Goal: Navigation & Orientation: Go to known website

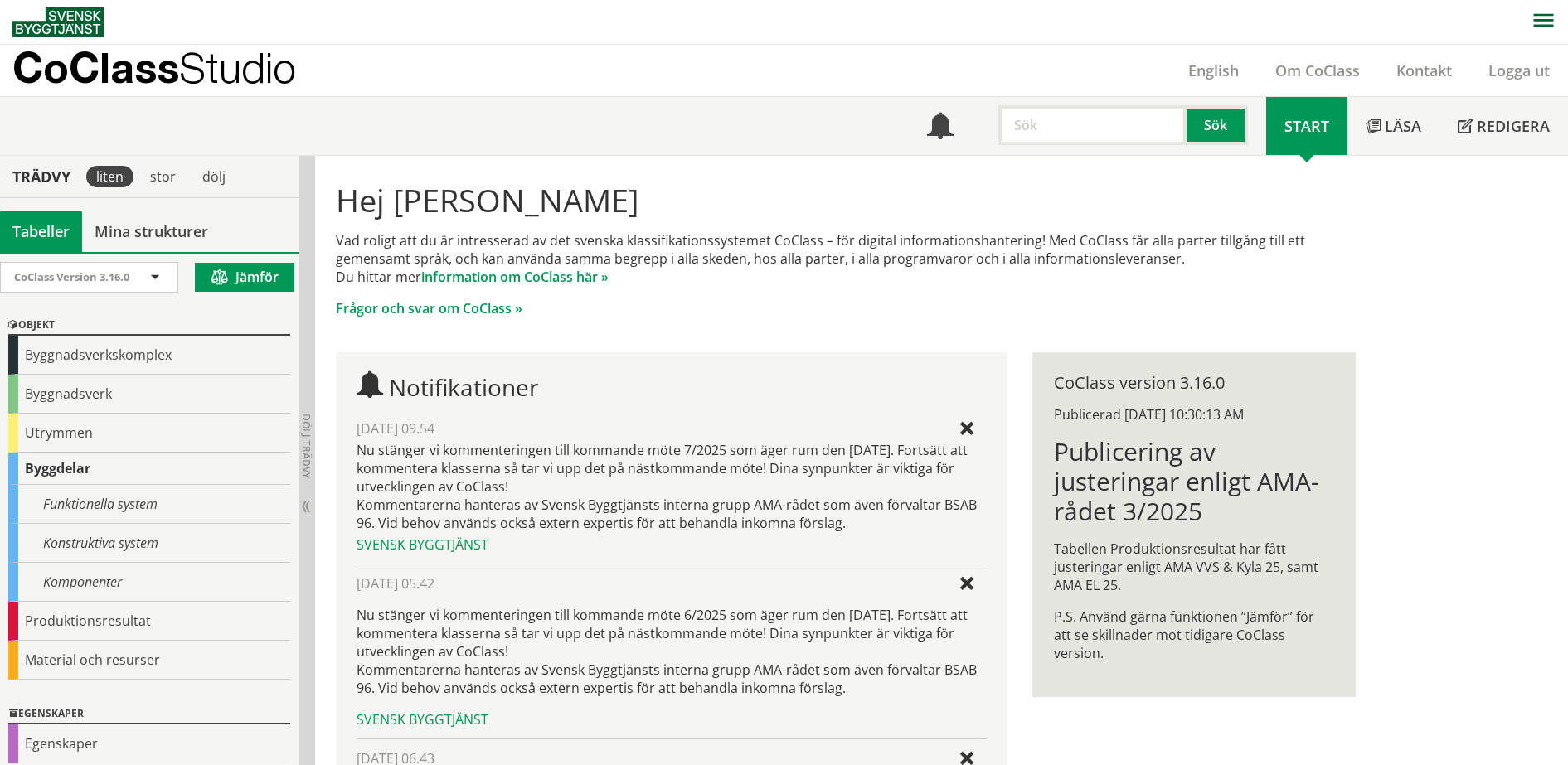
click at [215, 70] on span "Studio" at bounding box center [237, 67] width 117 height 49
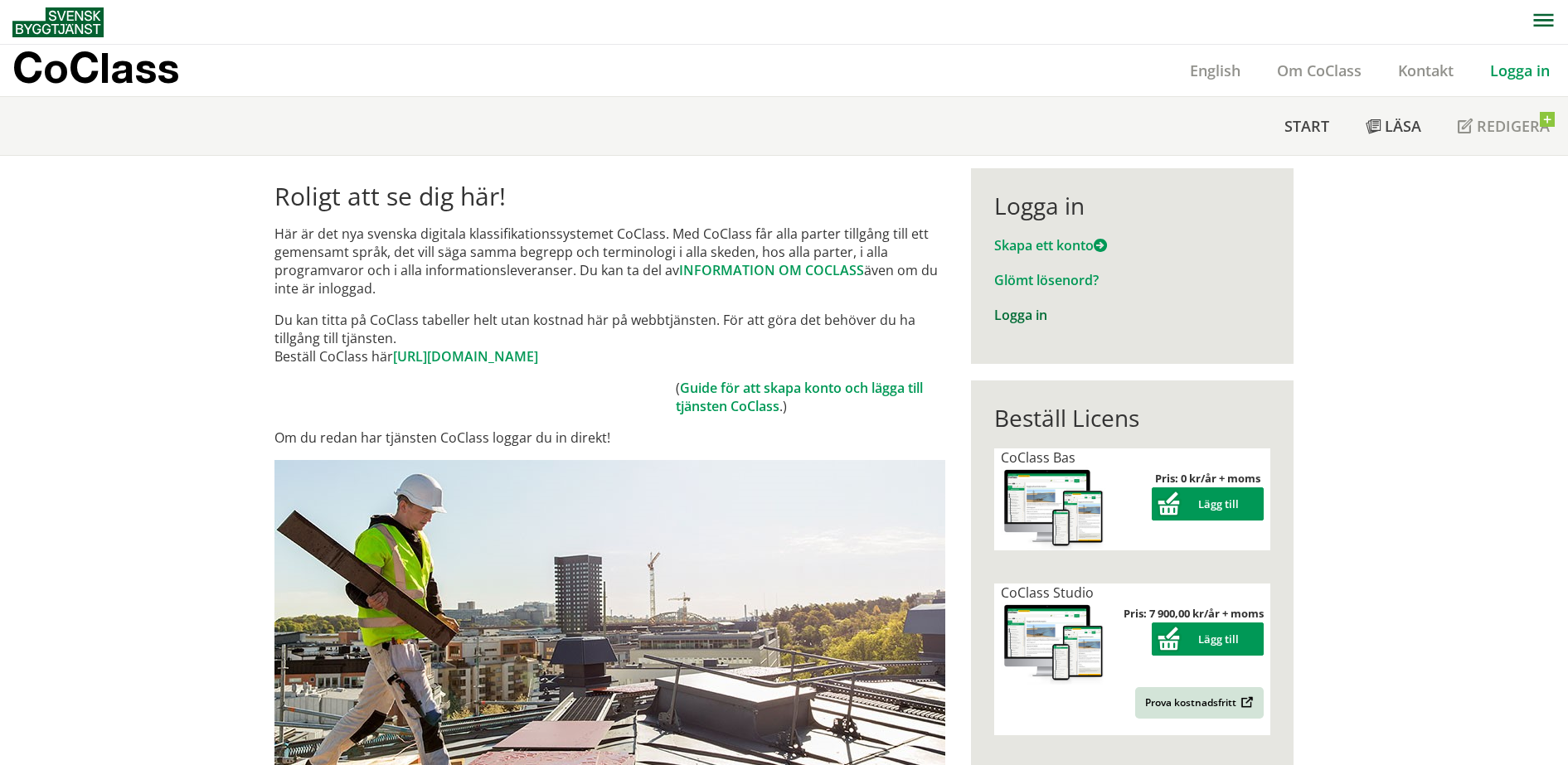
click at [1020, 314] on link "Logga in" at bounding box center [1021, 315] width 53 height 18
